Goal: Navigation & Orientation: Find specific page/section

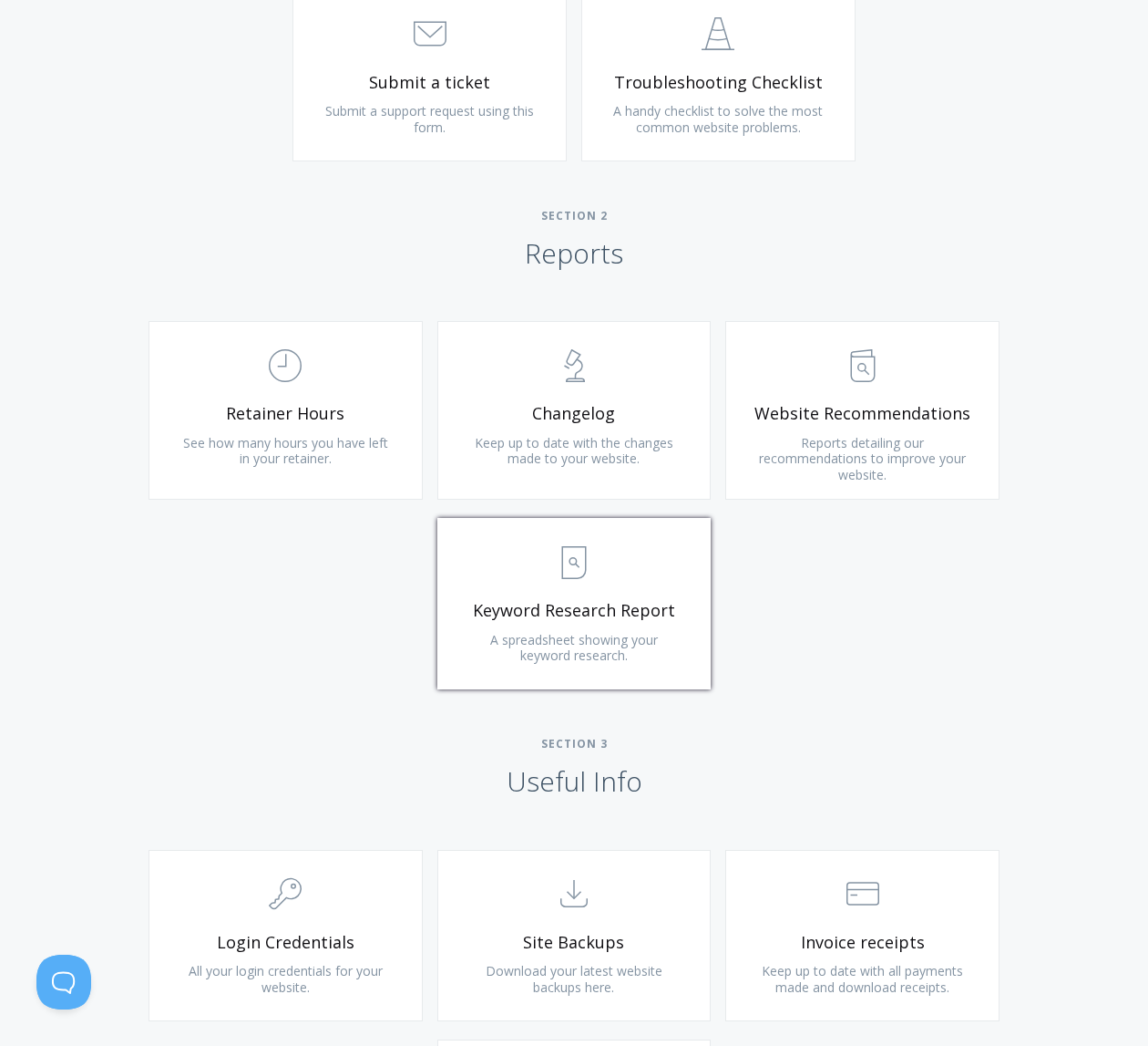
scroll to position [1004, 0]
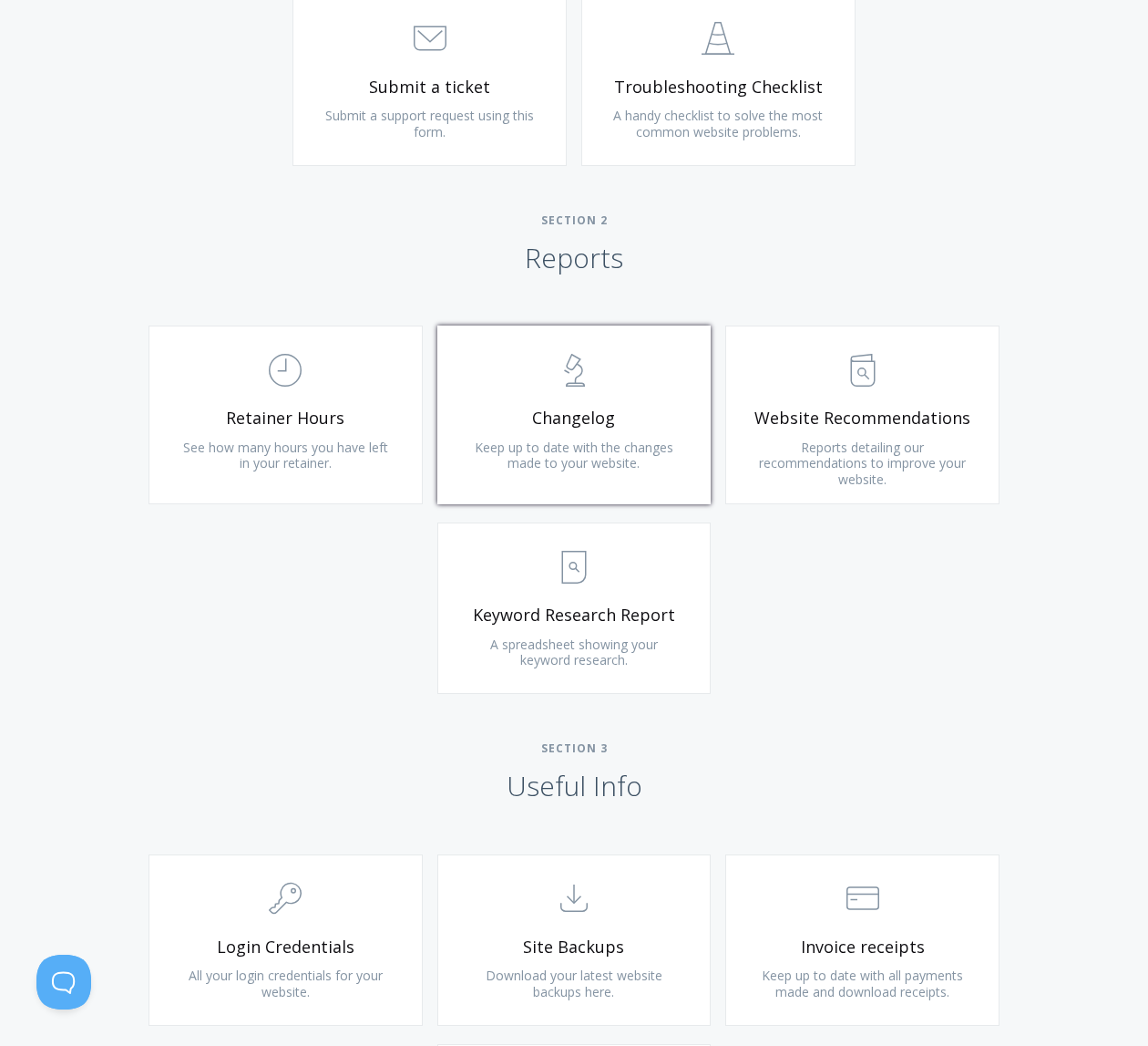
click at [586, 449] on span "Keep up to date with the changes made to your website." at bounding box center [574, 455] width 199 height 33
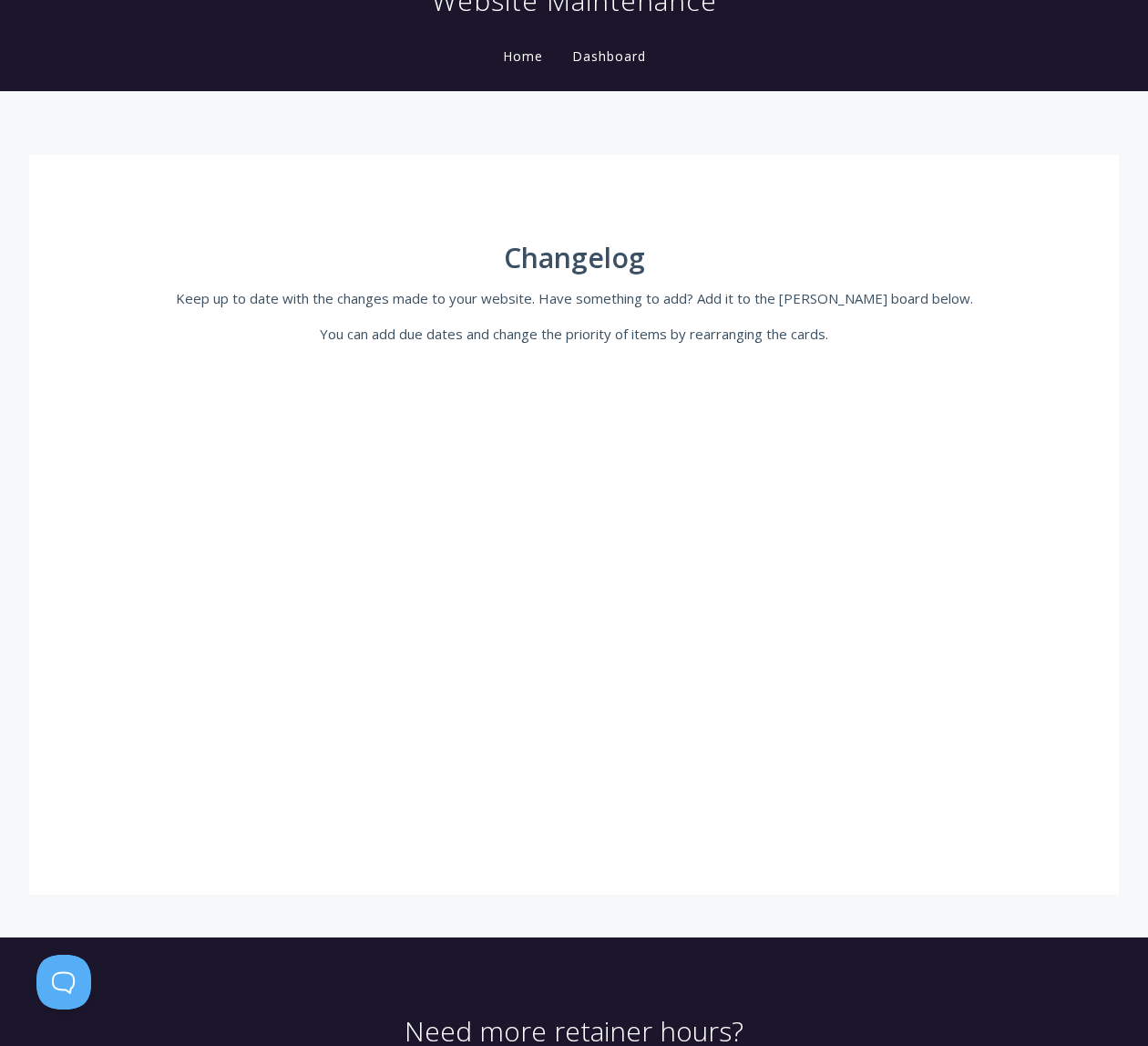
scroll to position [159, 0]
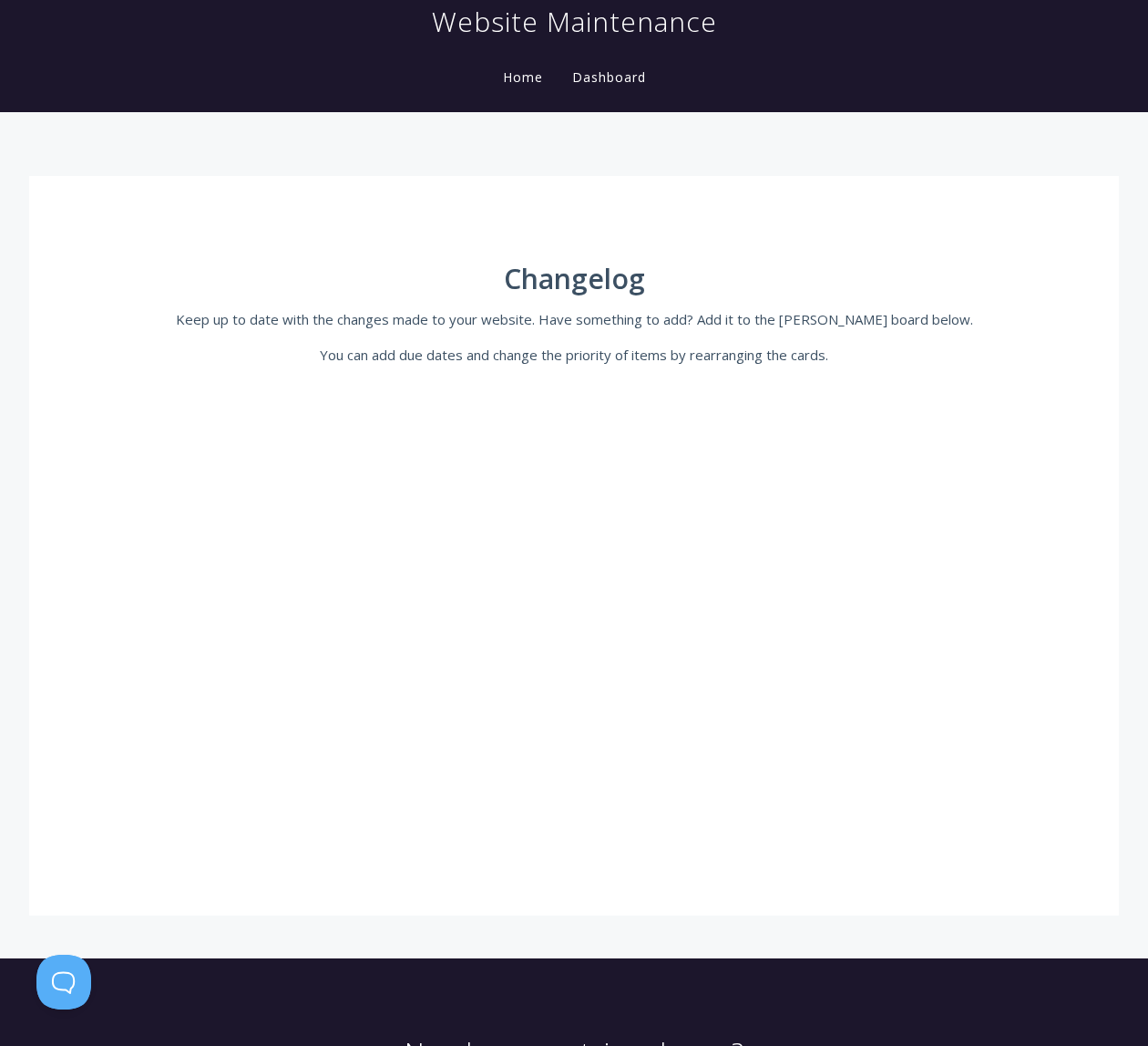
click at [619, 77] on link "Dashboard" at bounding box center [609, 77] width 81 height 18
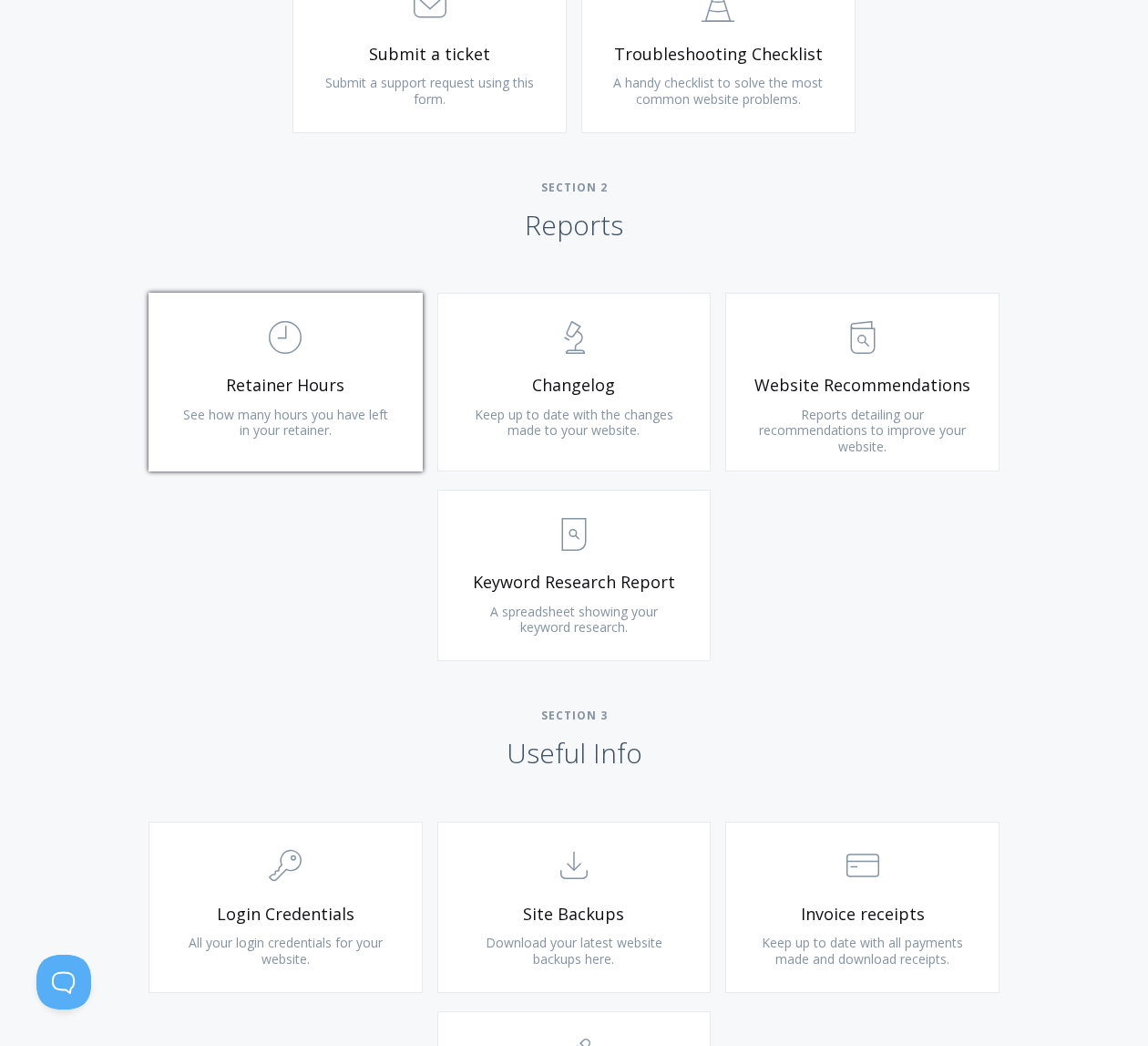
scroll to position [1038, 0]
click at [282, 399] on link ".st0{fill:none;stroke:#000000;stroke-width:2;stroke-miterlimit:10;} Untitled-18…" at bounding box center [286, 379] width 275 height 178
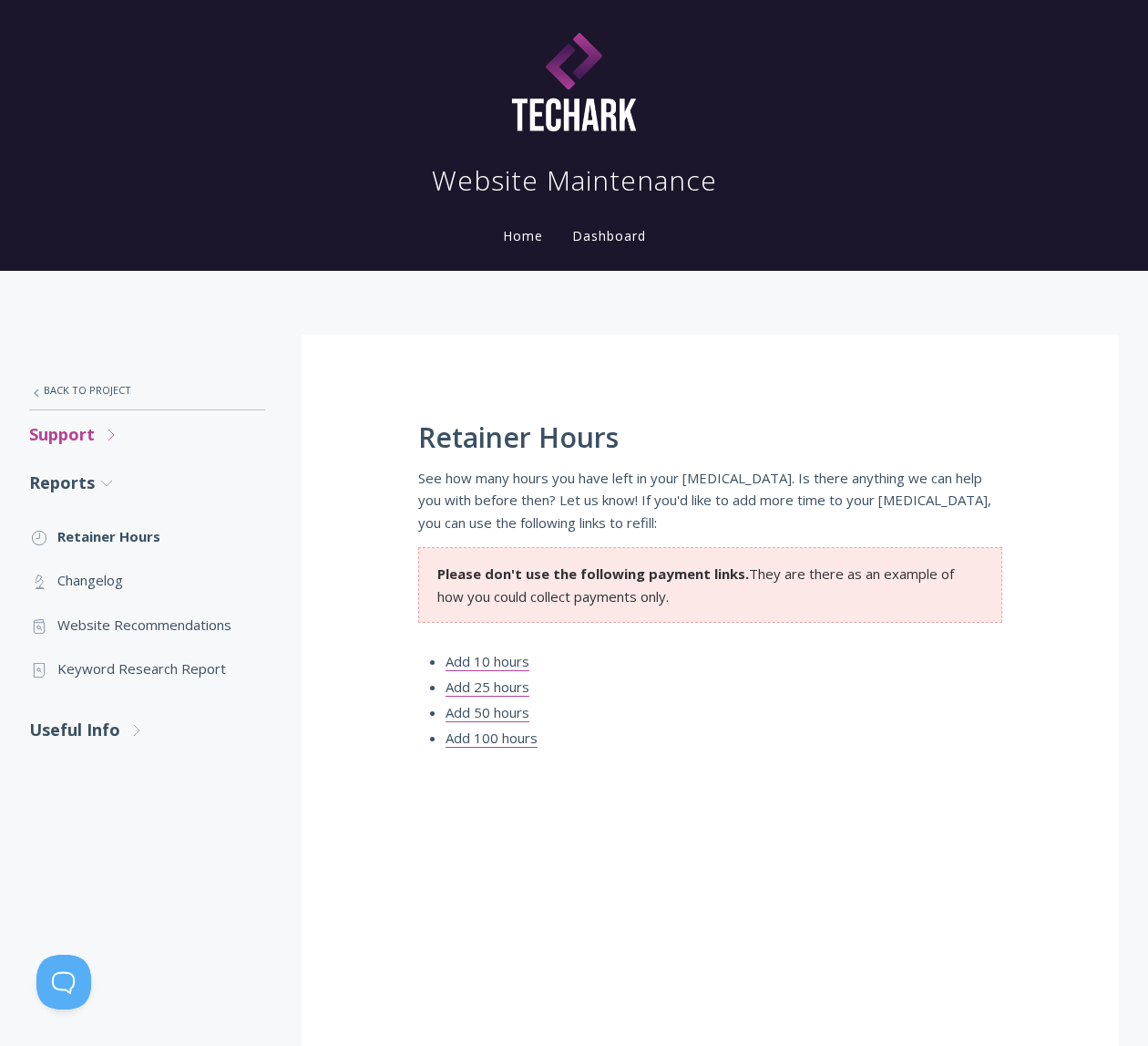
click at [110, 432] on polyline at bounding box center [111, 434] width 6 height 11
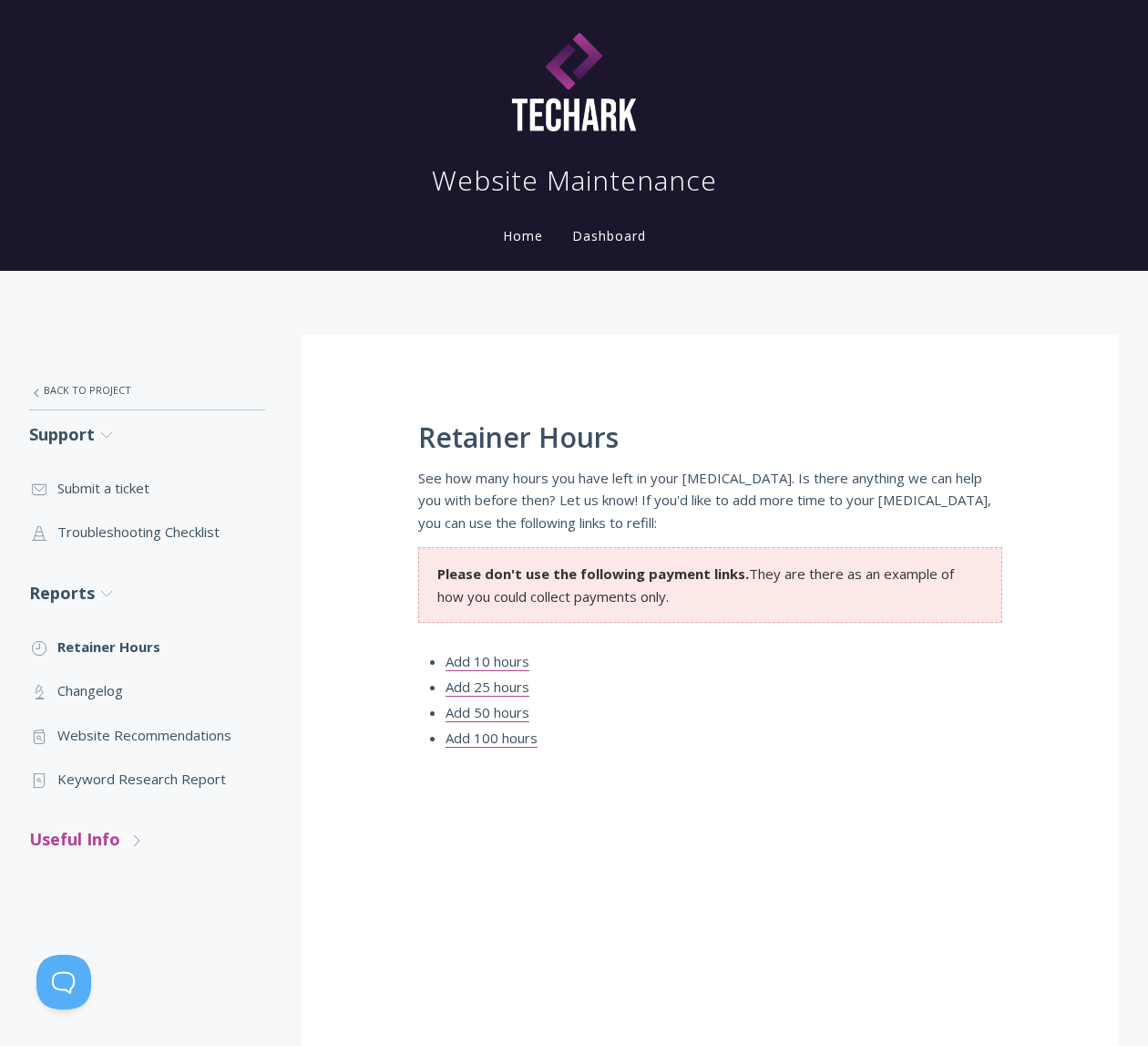
click at [112, 839] on link "Useful Info .st0{fill:none;stroke:#000000;stroke-width:2;stroke-miterlimit:10;}…" at bounding box center [148, 839] width 236 height 48
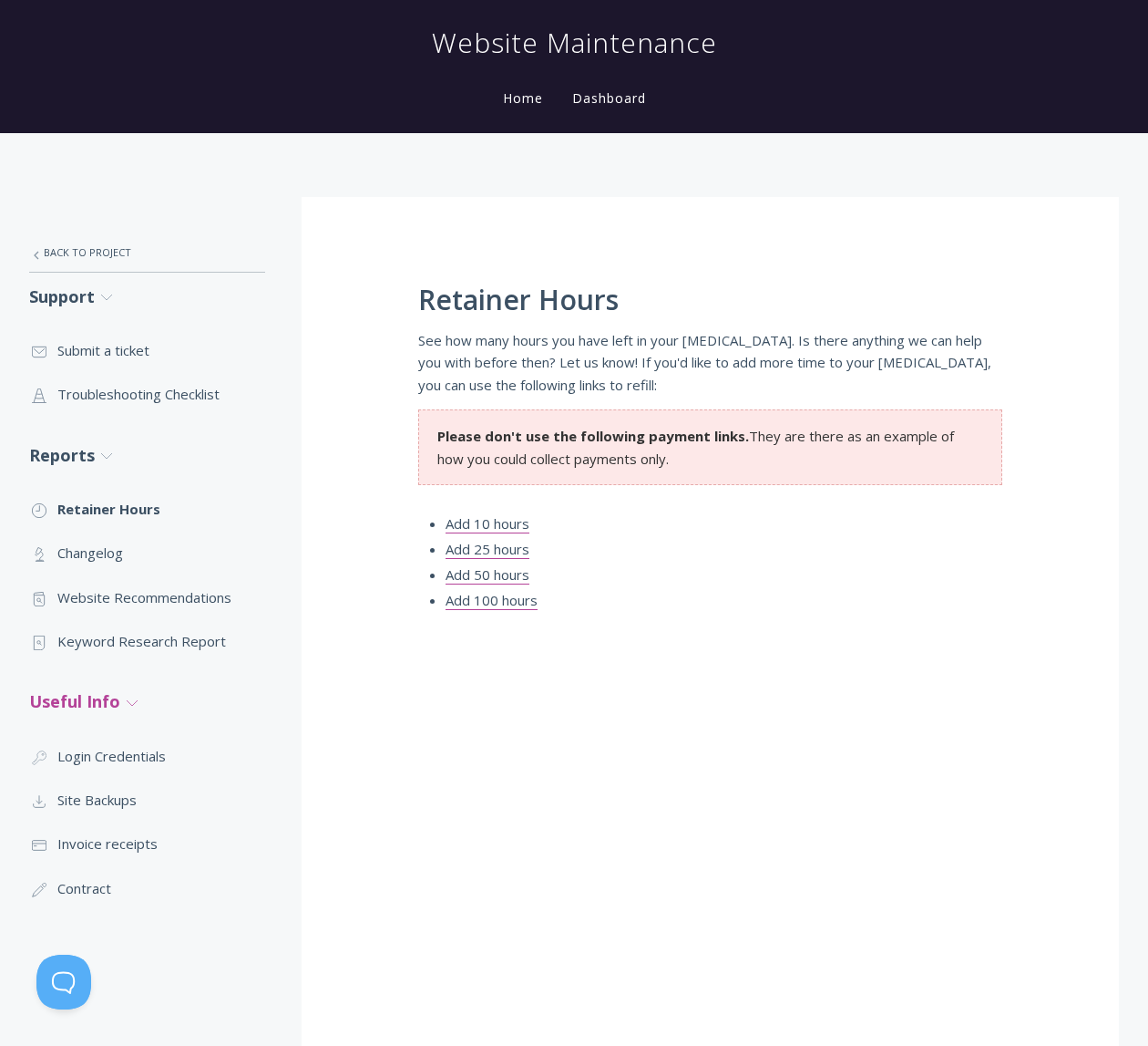
scroll to position [141, 0]
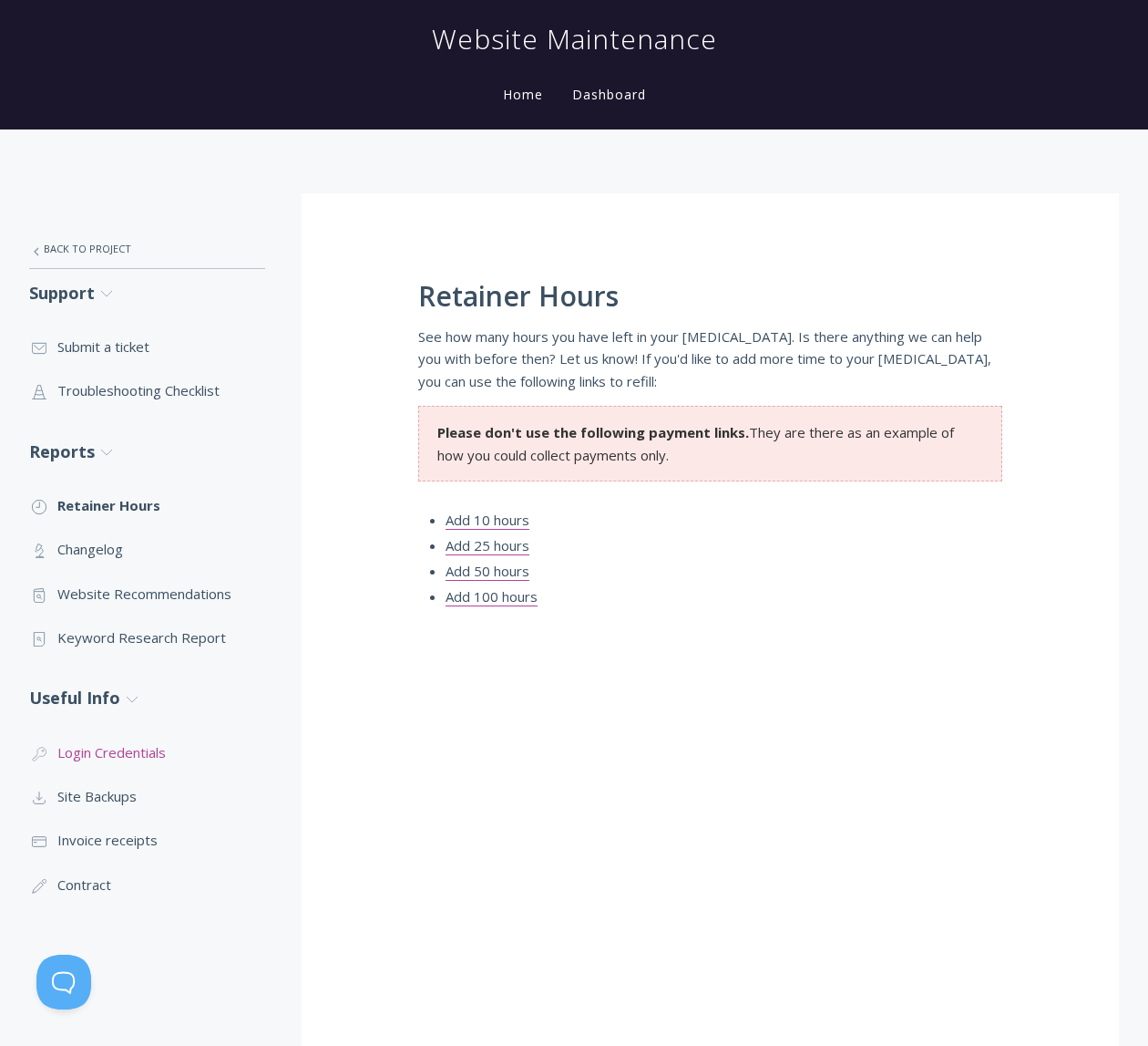
click at [103, 752] on link ".cls-1{fill:none;stroke:#000;stroke-miterlimit:10;stroke-width:2px;} 1. General…" at bounding box center [148, 752] width 236 height 43
